Goal: Task Accomplishment & Management: Manage account settings

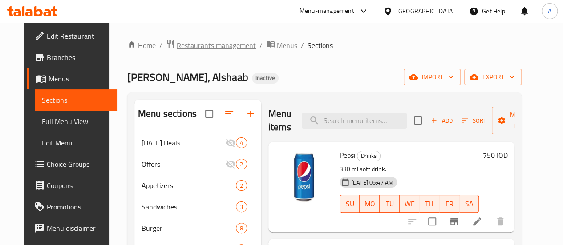
click at [200, 40] on span "Restaurants management" at bounding box center [216, 45] width 79 height 11
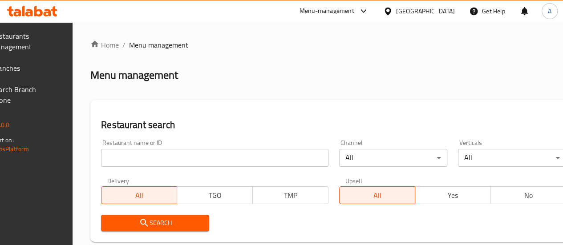
click at [48, 69] on span "Branches" at bounding box center [24, 68] width 64 height 11
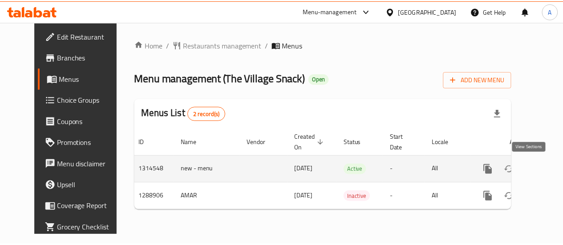
scroll to position [0, 2]
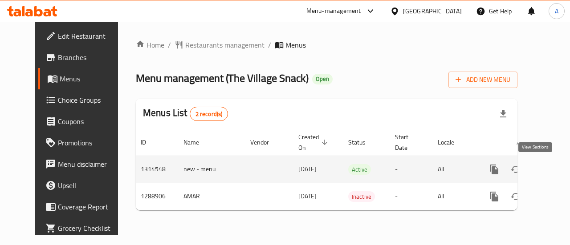
click at [555, 166] on icon "enhanced table" at bounding box center [559, 170] width 8 height 8
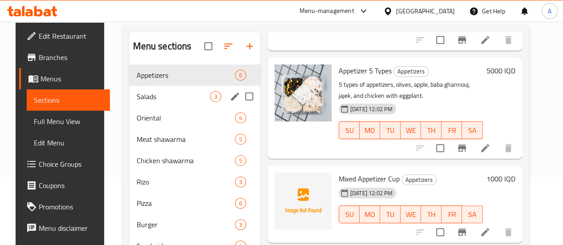
scroll to position [30, 0]
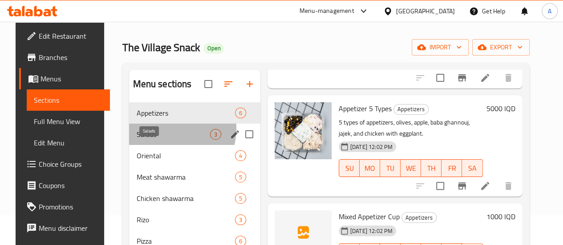
click at [151, 140] on span "Salads" at bounding box center [172, 134] width 73 height 11
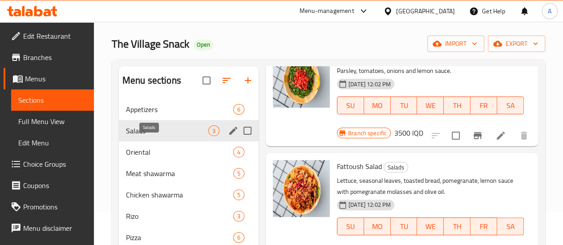
scroll to position [30, 0]
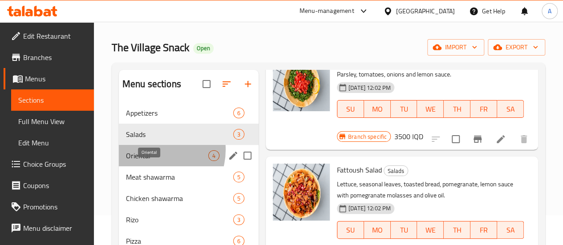
click at [153, 161] on span "Oriental" at bounding box center [167, 156] width 82 height 11
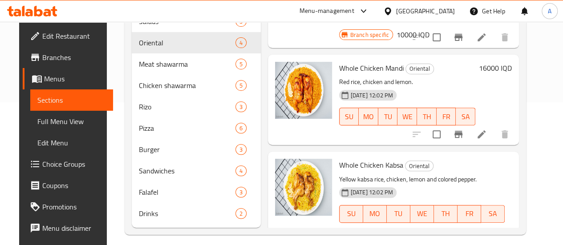
scroll to position [163, 0]
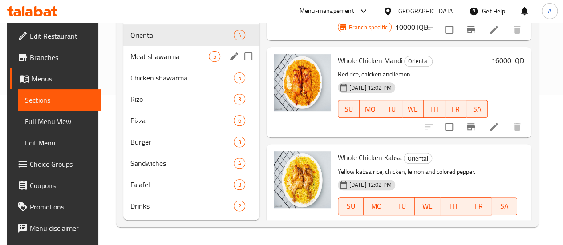
click at [146, 59] on span "Meat shawarma" at bounding box center [170, 56] width 78 height 11
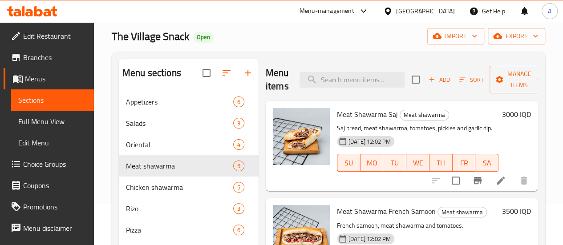
scroll to position [30, 0]
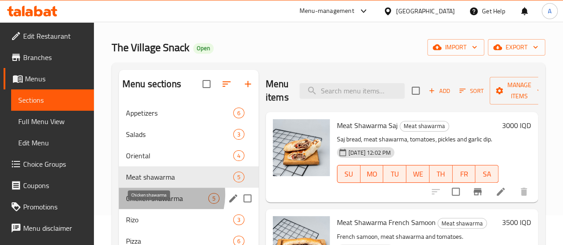
click at [153, 204] on span "Chicken shawarma" at bounding box center [167, 198] width 82 height 11
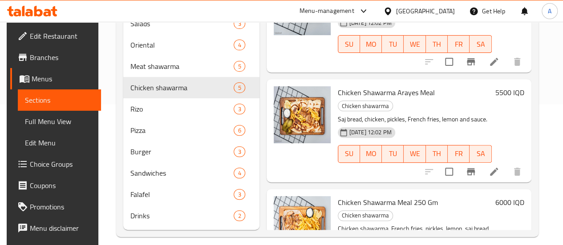
scroll to position [163, 0]
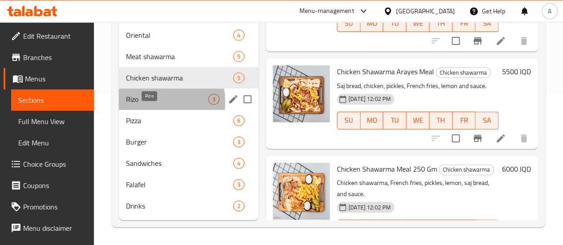
click at [151, 102] on span "Rizo" at bounding box center [167, 99] width 82 height 11
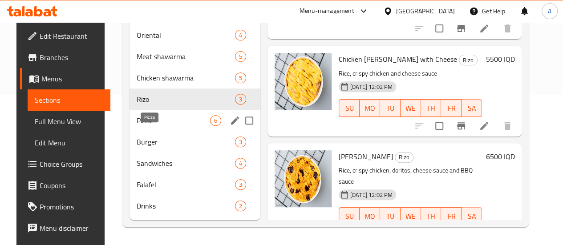
click at [145, 121] on span "Pizza" at bounding box center [173, 120] width 73 height 11
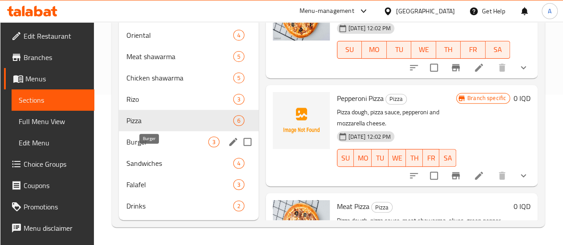
click at [137, 145] on span "Burger" at bounding box center [167, 142] width 82 height 11
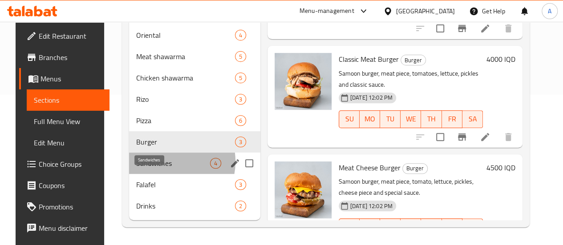
click at [157, 162] on span "Sandwiches" at bounding box center [172, 163] width 73 height 11
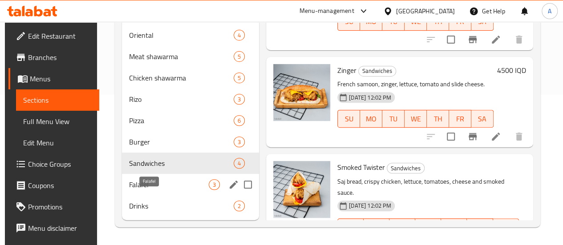
click at [160, 180] on span "Falafel" at bounding box center [169, 185] width 80 height 11
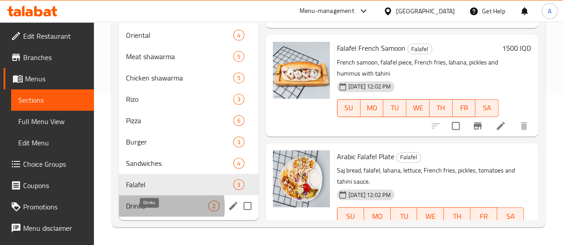
click at [147, 208] on span "Drinks" at bounding box center [167, 206] width 82 height 11
